Goal: Find specific fact: Find specific fact

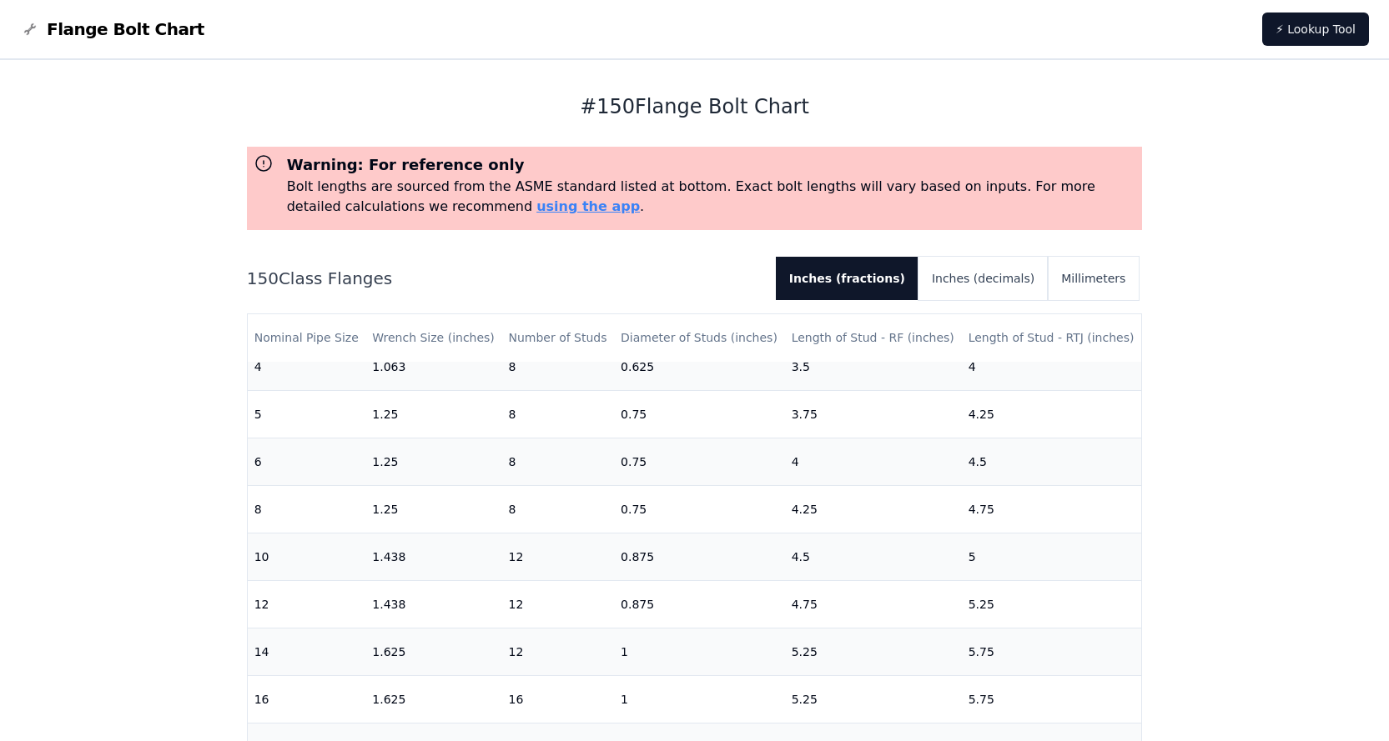
scroll to position [500, 0]
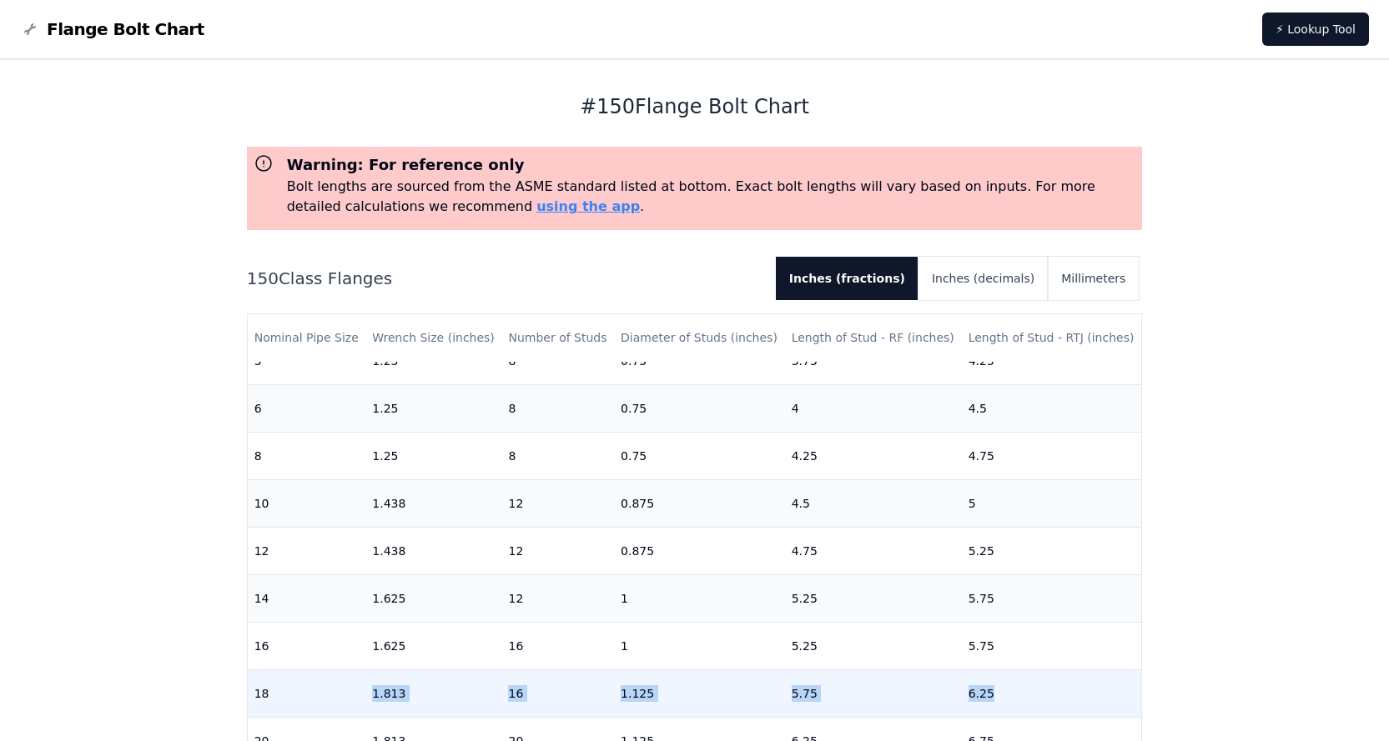
drag, startPoint x: 364, startPoint y: 693, endPoint x: 1075, endPoint y: 691, distance: 710.6
click at [1075, 691] on tr "18 1.813 16 1.125 5.75 6.25" at bounding box center [695, 694] width 894 height 48
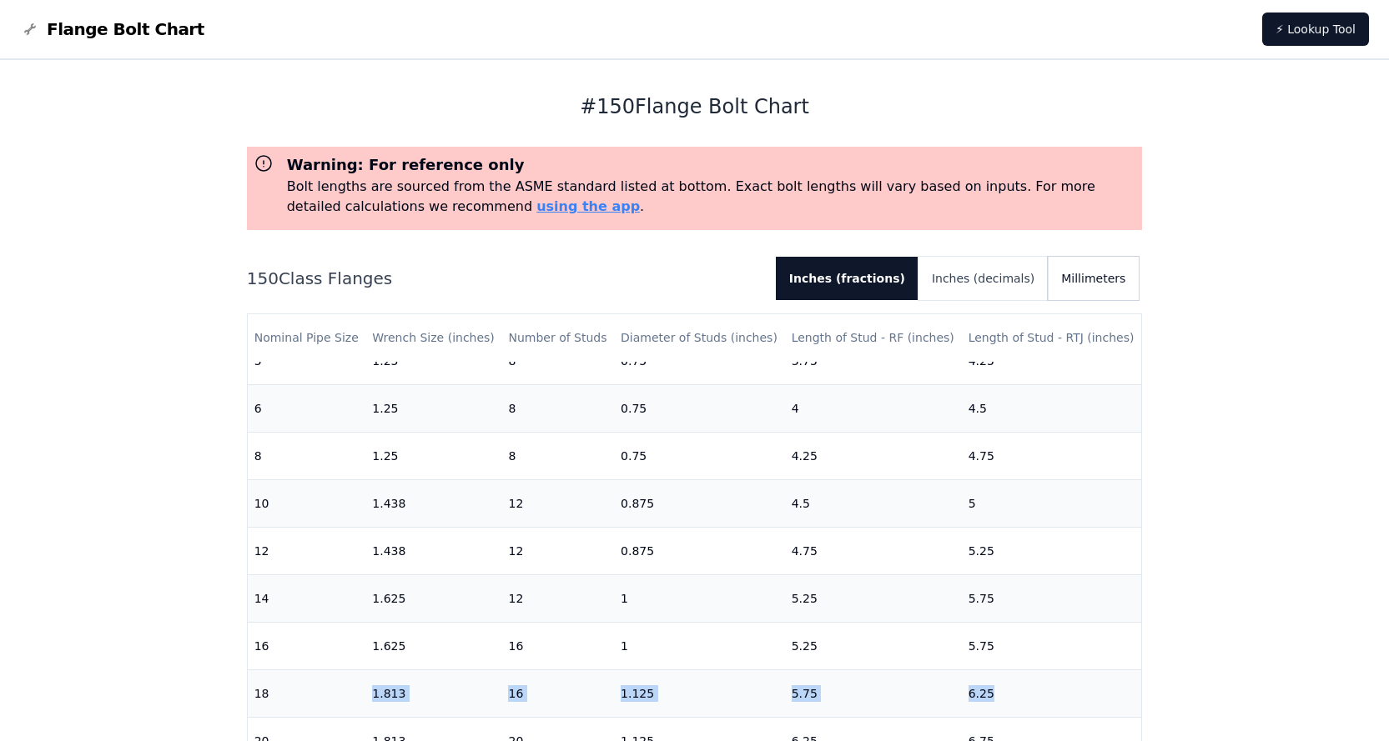
click at [1091, 282] on button "Millimeters" at bounding box center [1093, 278] width 91 height 43
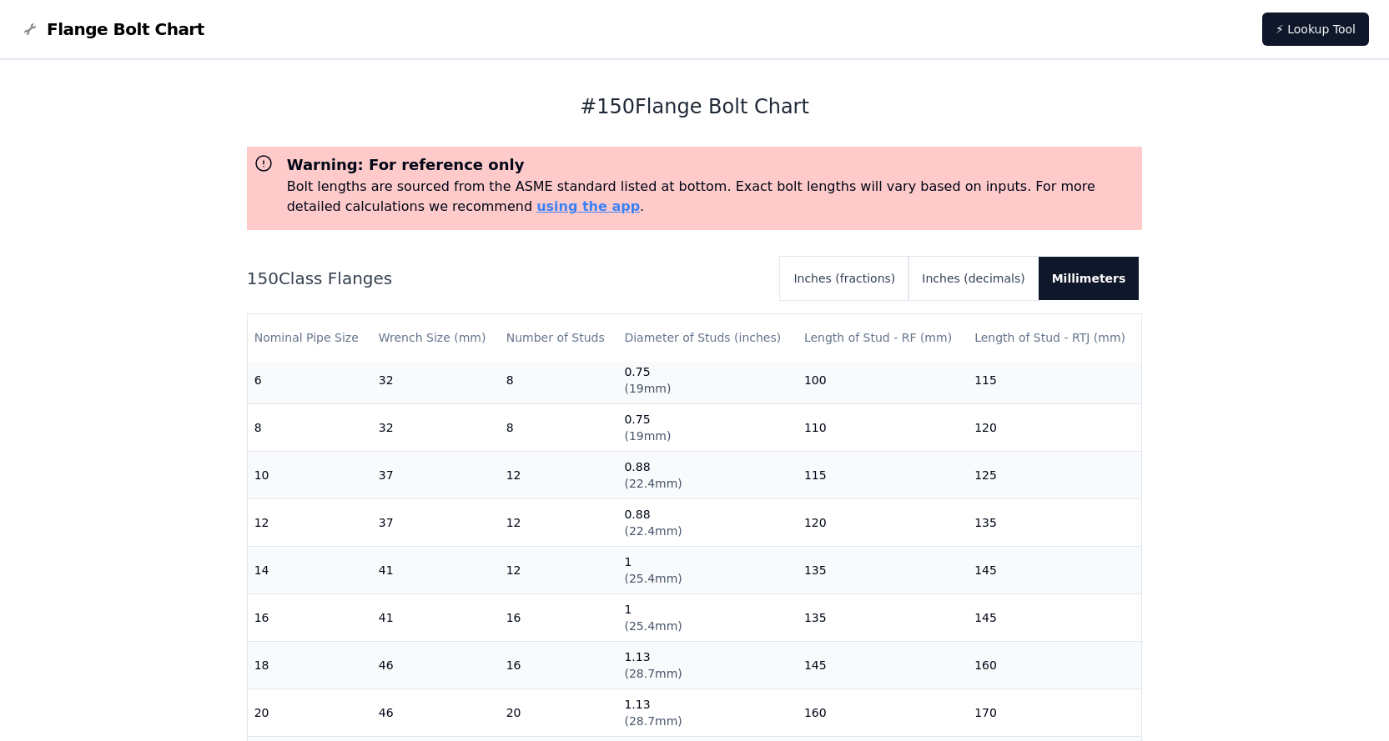
scroll to position [541, 0]
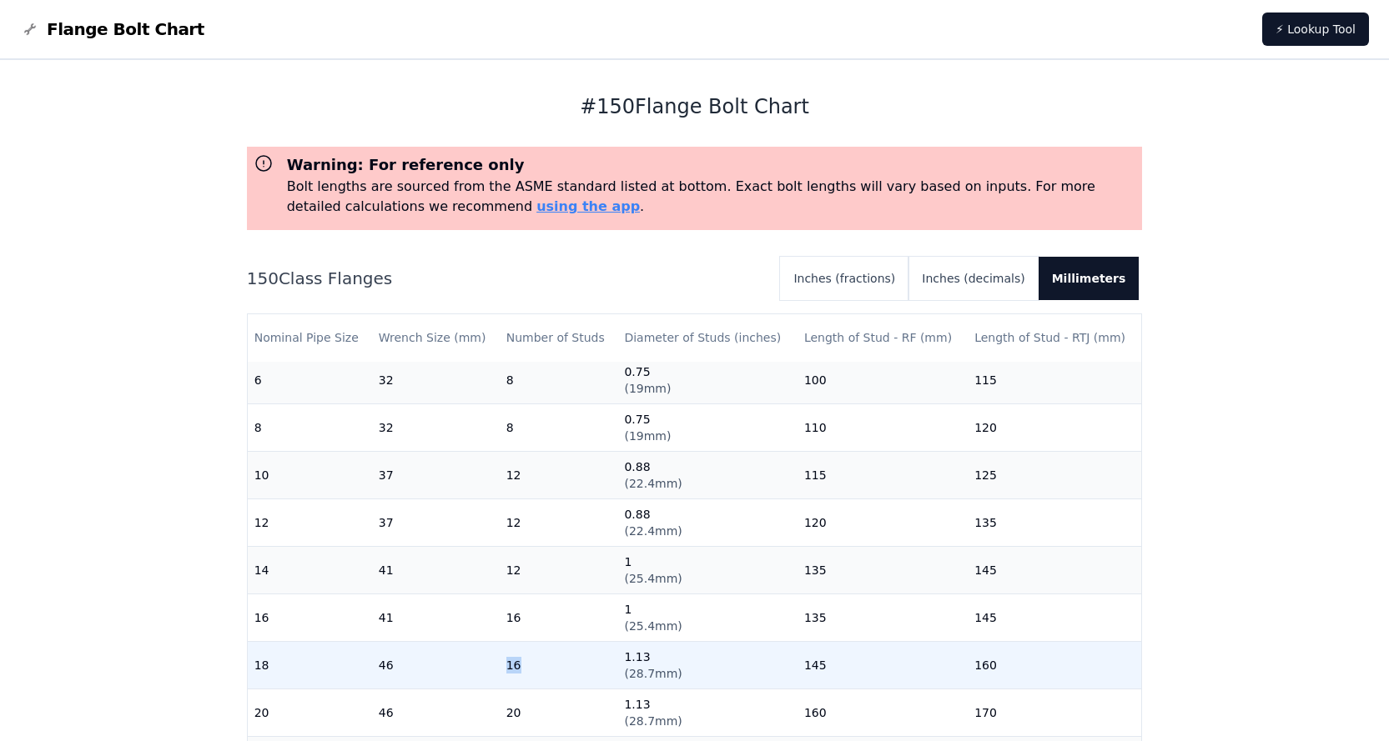
drag, startPoint x: 500, startPoint y: 651, endPoint x: 561, endPoint y: 652, distance: 60.9
click at [561, 652] on td "16" at bounding box center [559, 665] width 118 height 48
drag, startPoint x: 623, startPoint y: 646, endPoint x: 684, endPoint y: 649, distance: 61.0
click at [684, 649] on td "1.13 ( 28.7mm )" at bounding box center [706, 665] width 179 height 48
drag, startPoint x: 932, startPoint y: 654, endPoint x: 985, endPoint y: 650, distance: 53.5
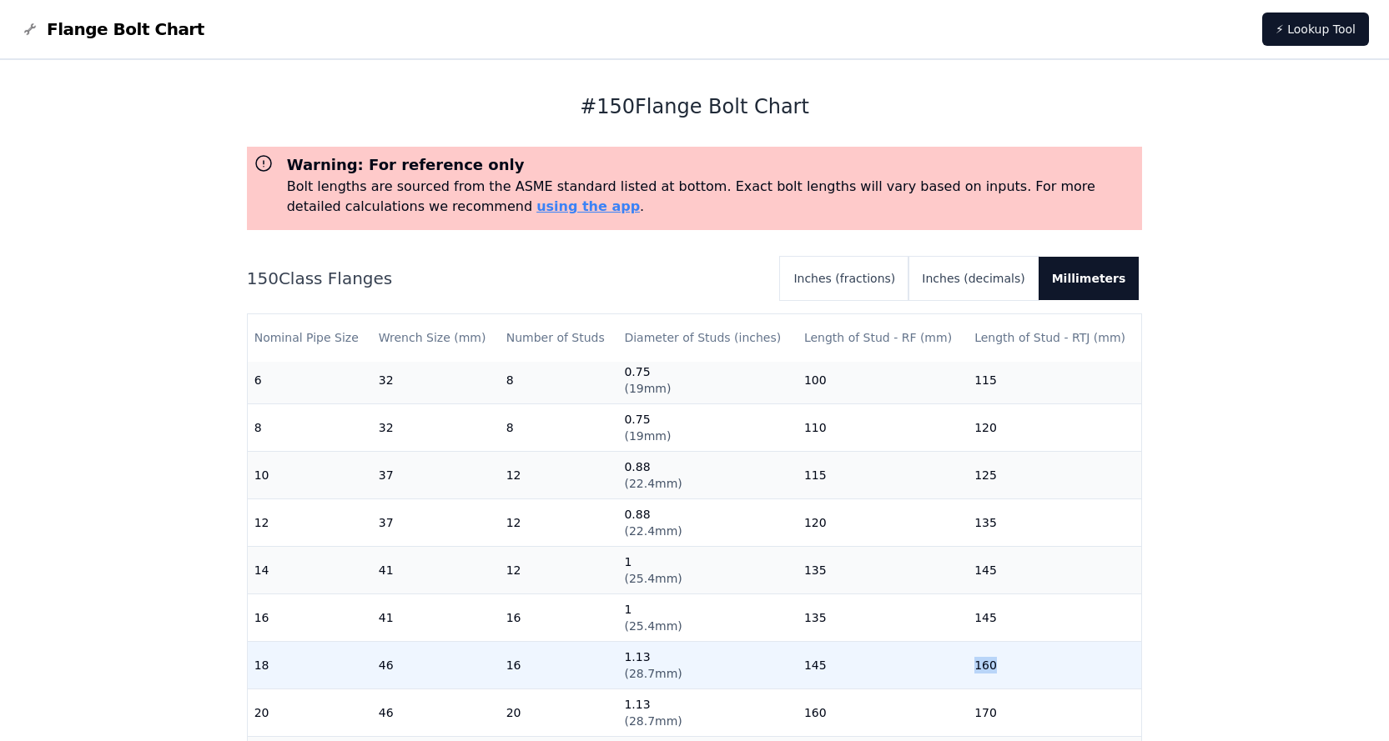
click at [985, 650] on tr "18 46 16 1.13 ( 28.7mm ) 145 160" at bounding box center [695, 665] width 894 height 48
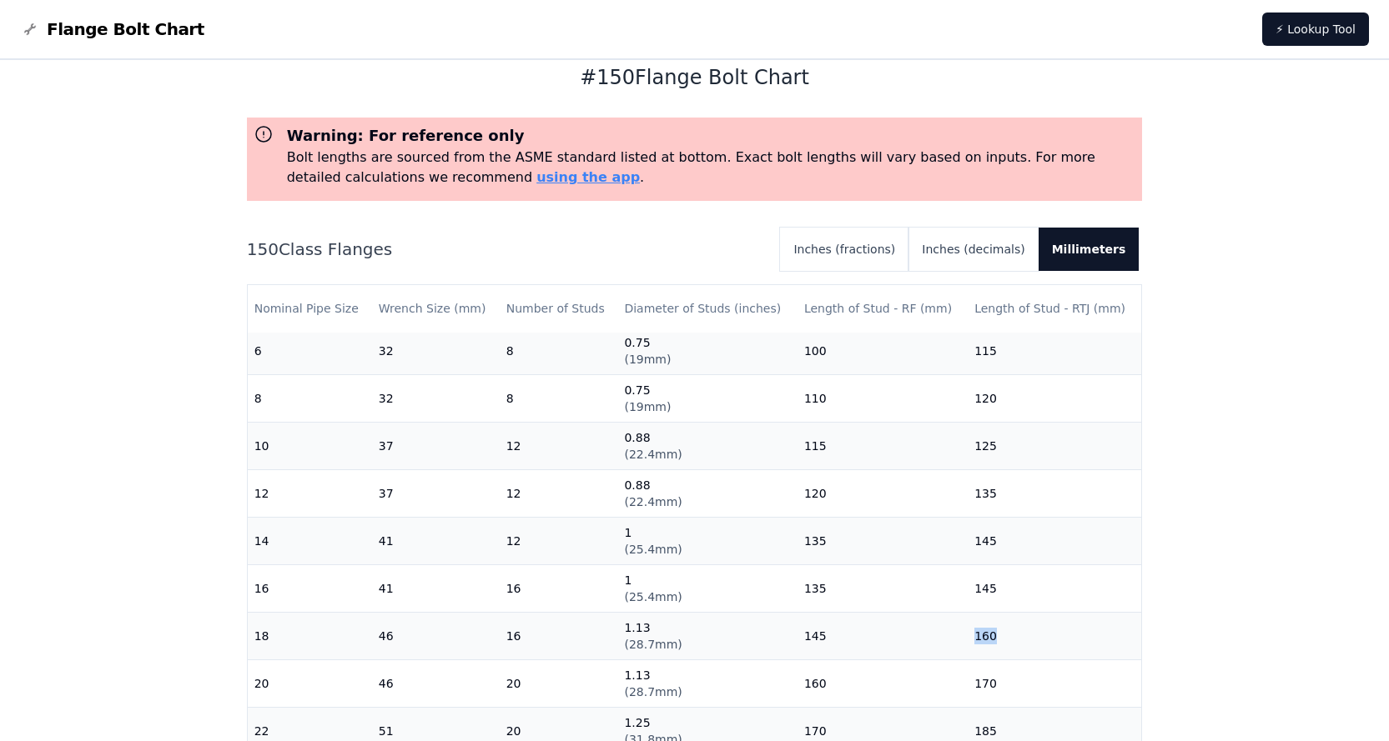
scroll to position [0, 0]
